Goal: Task Accomplishment & Management: Complete application form

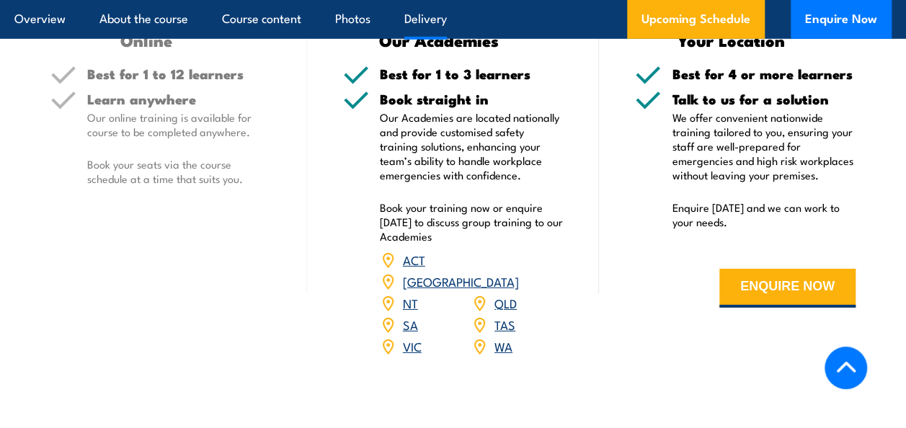
scroll to position [2234, 0]
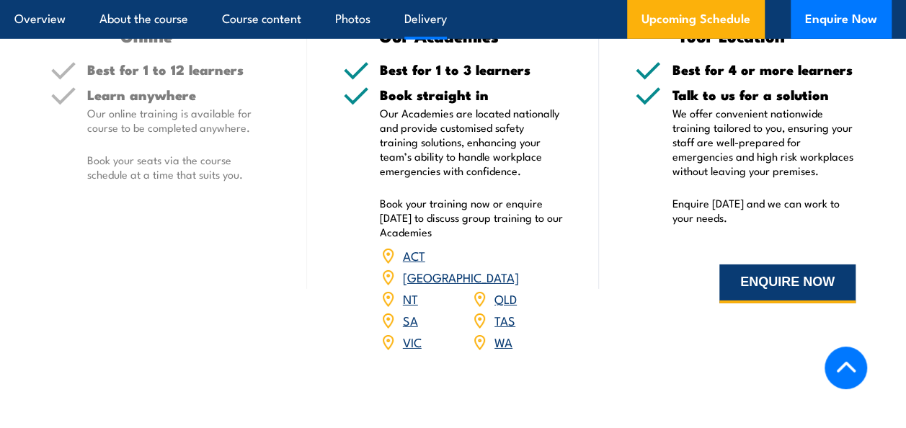
click at [794, 288] on button "ENQUIRE NOW" at bounding box center [787, 283] width 136 height 39
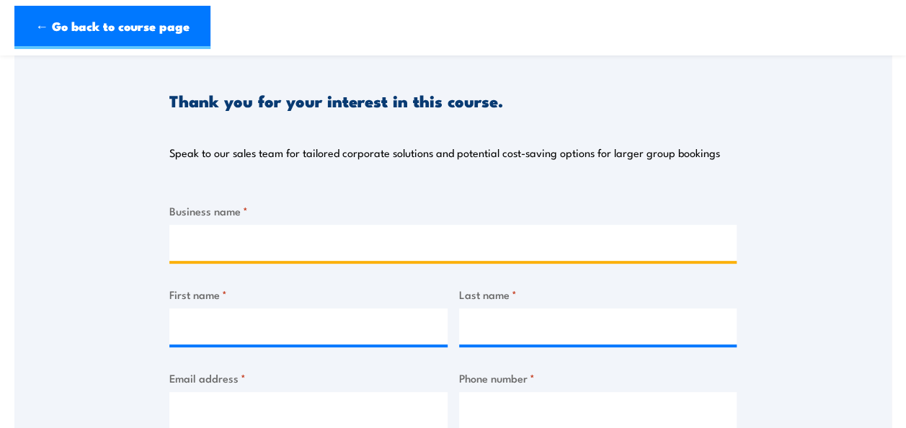
drag, startPoint x: 347, startPoint y: 244, endPoint x: 375, endPoint y: 249, distance: 28.0
click at [347, 244] on input "Business name *" at bounding box center [452, 243] width 567 height 36
type input "Little Moppets Early Education & Care Centre"
type input "Orieta"
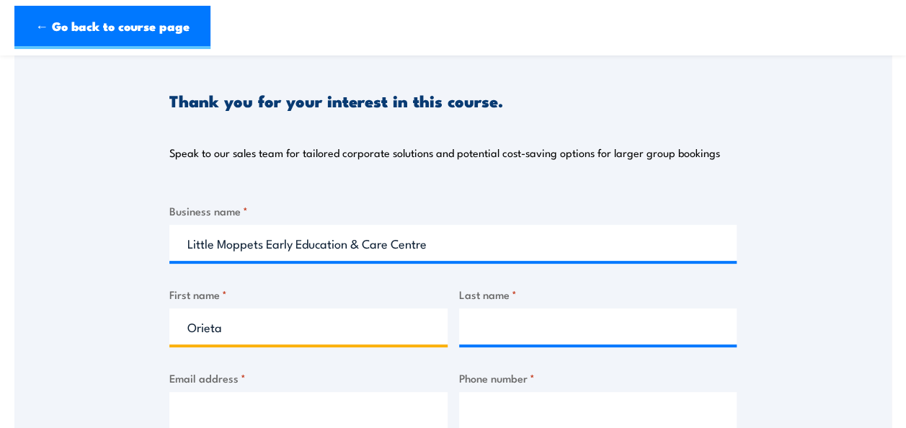
type input "[PERSON_NAME]"
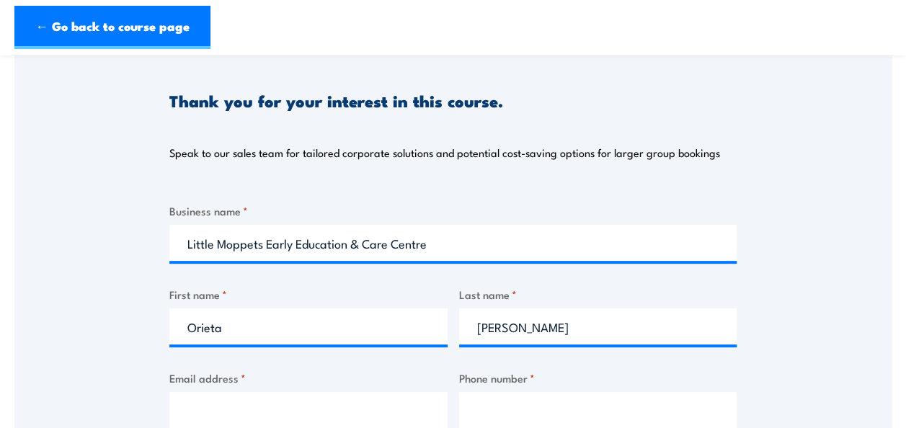
type input "[EMAIL_ADDRESS][DOMAIN_NAME]"
type input "0421336231"
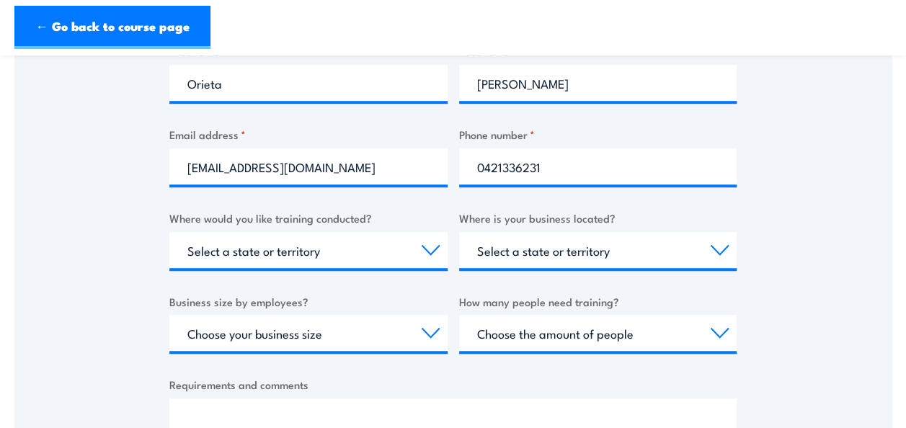
scroll to position [432, 0]
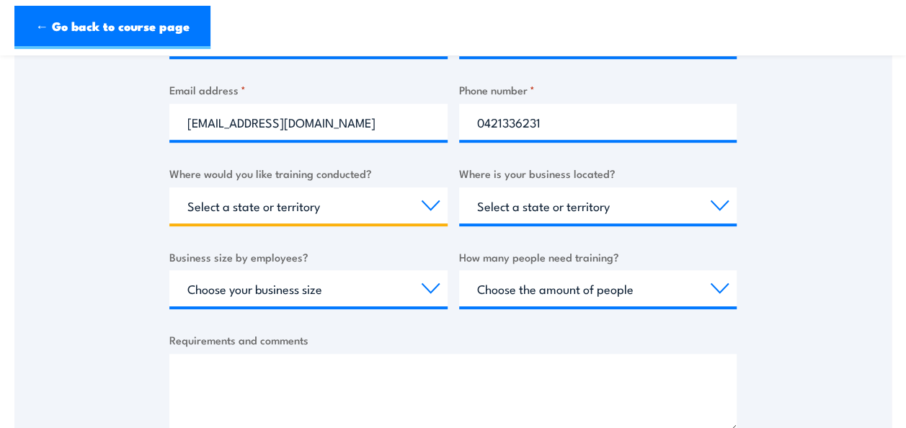
click at [403, 205] on select "Select a state or territory Nationally - multiple locations [GEOGRAPHIC_DATA] […" at bounding box center [308, 205] width 278 height 36
select select "WA"
click at [169, 187] on select "Select a state or territory Nationally - multiple locations [GEOGRAPHIC_DATA] […" at bounding box center [308, 205] width 278 height 36
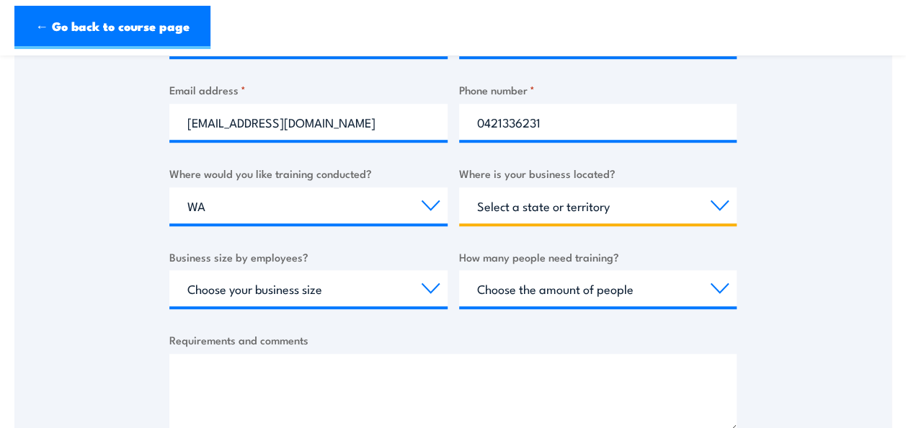
click at [565, 216] on select "Select a state or territory [GEOGRAPHIC_DATA] [GEOGRAPHIC_DATA] [GEOGRAPHIC_DAT…" at bounding box center [598, 205] width 278 height 36
select select "WA"
click at [459, 187] on select "Select a state or territory [GEOGRAPHIC_DATA] [GEOGRAPHIC_DATA] [GEOGRAPHIC_DAT…" at bounding box center [598, 205] width 278 height 36
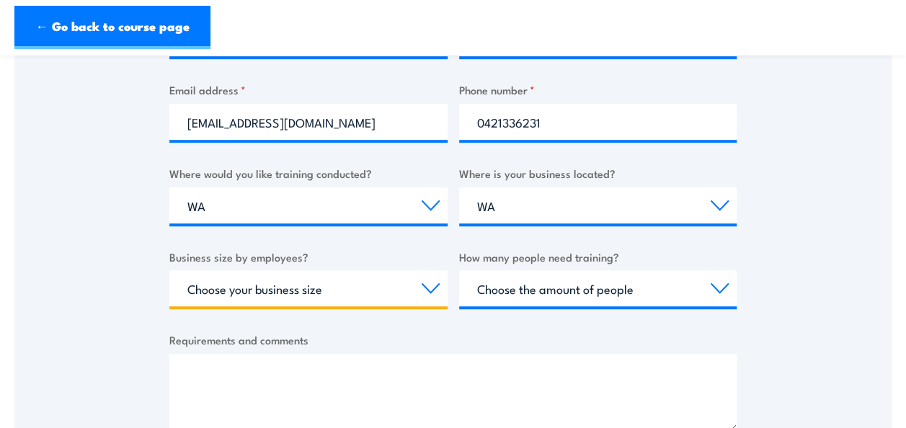
click at [376, 290] on select "Choose your business size 1 to 19 20 to 199 200+" at bounding box center [308, 288] width 278 height 36
select select "1 to 19"
click at [169, 270] on select "Choose your business size 1 to 19 20 to 199 200+" at bounding box center [308, 288] width 278 height 36
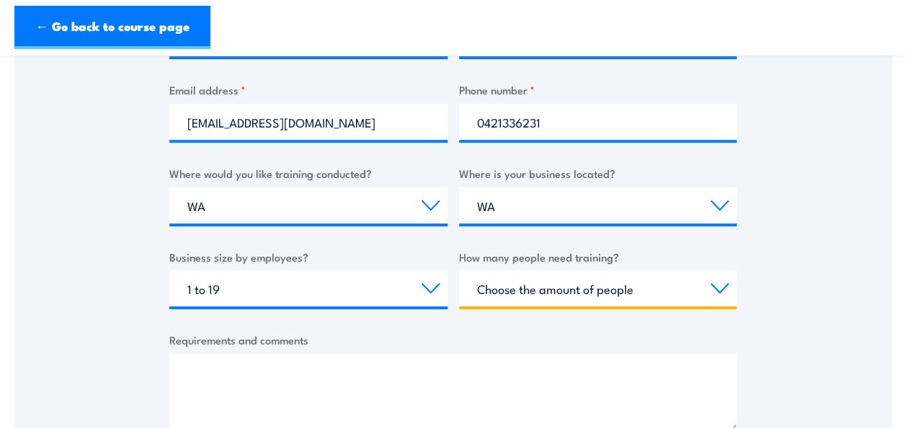
click at [637, 294] on select "Choose the amount of people 1 to 4 5 to 19 20+" at bounding box center [598, 288] width 278 height 36
select select "5 to 19"
click at [459, 270] on select "Choose the amount of people 1 to 4 5 to 19 20+" at bounding box center [598, 288] width 278 height 36
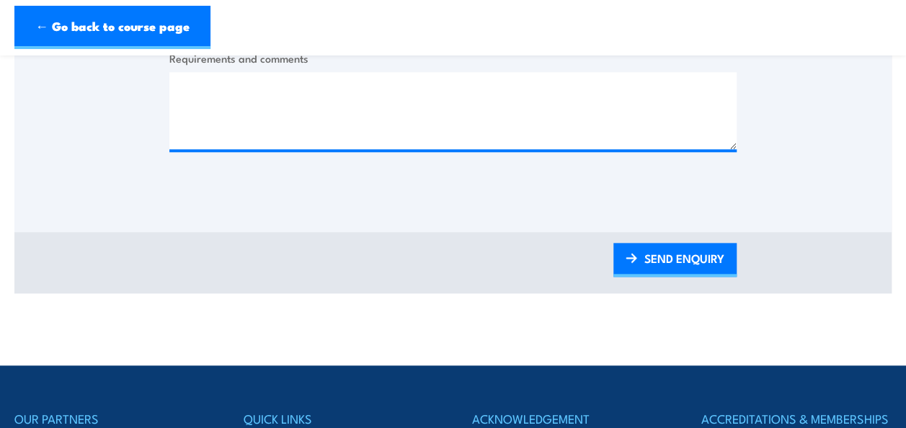
scroll to position [721, 0]
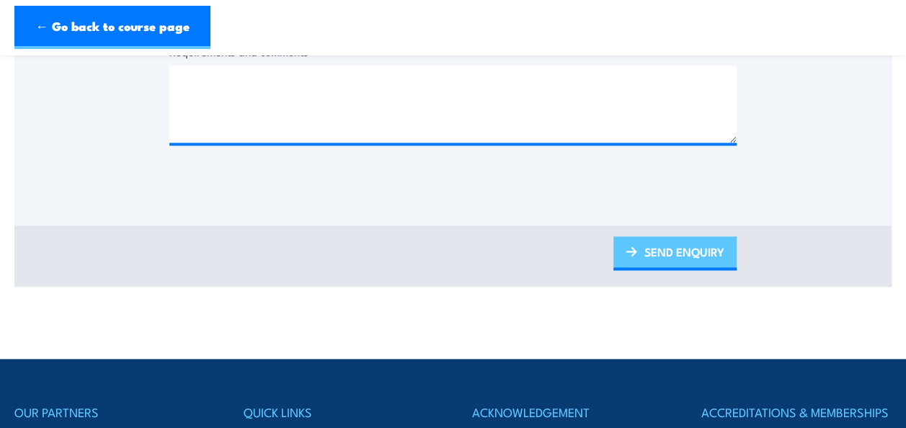
click at [646, 251] on link "SEND ENQUIRY" at bounding box center [674, 253] width 123 height 34
